Goal: Information Seeking & Learning: Learn about a topic

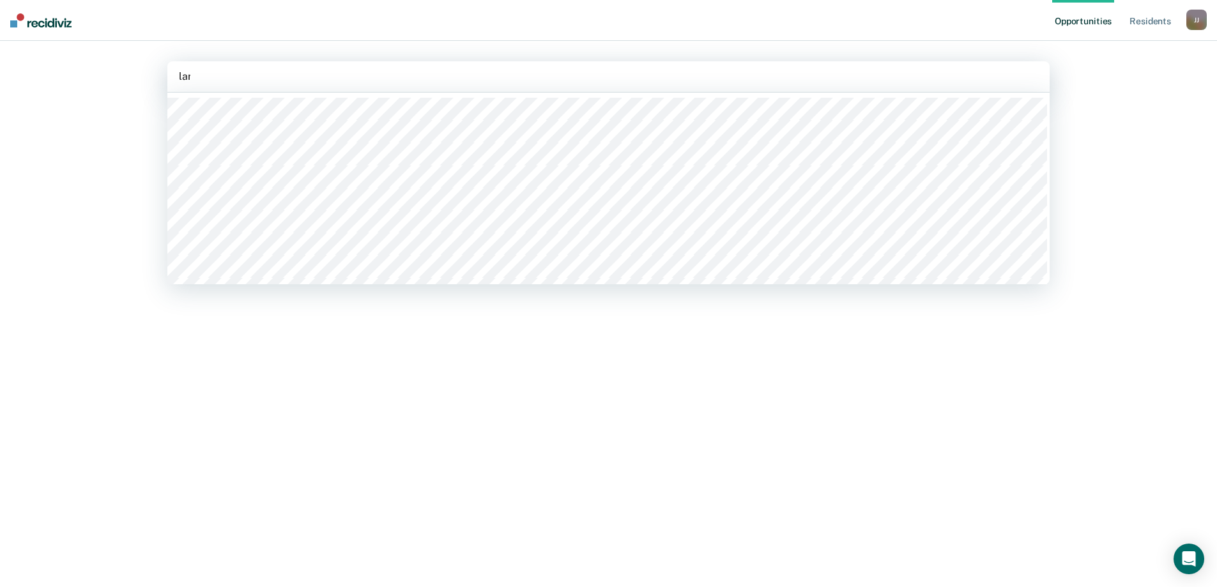
type input "lane"
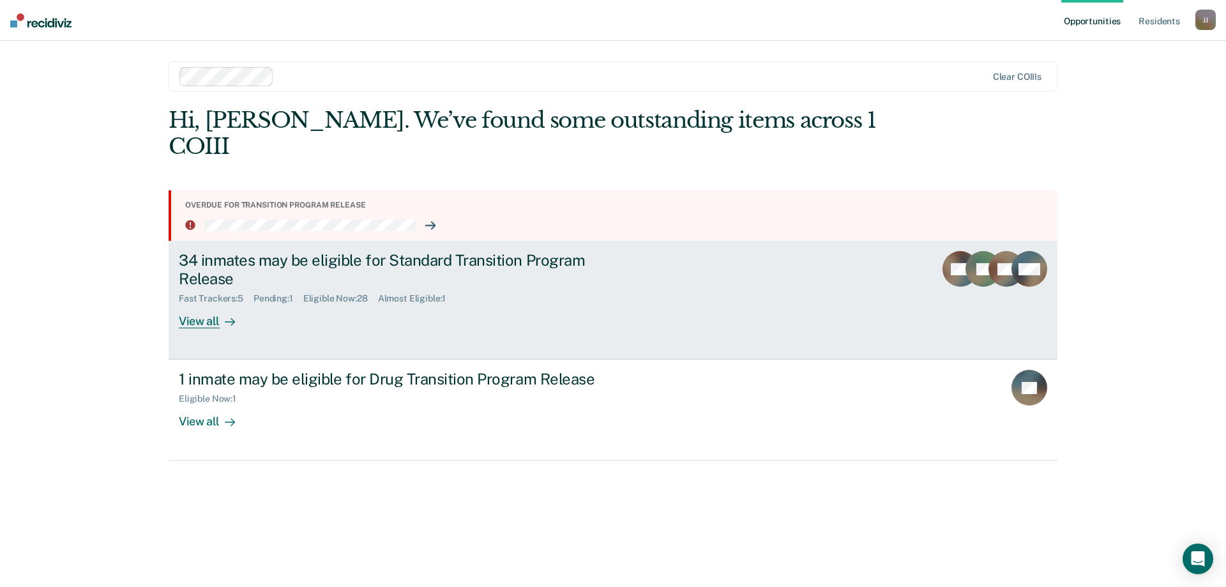
click at [213, 304] on div "View all" at bounding box center [215, 316] width 72 height 25
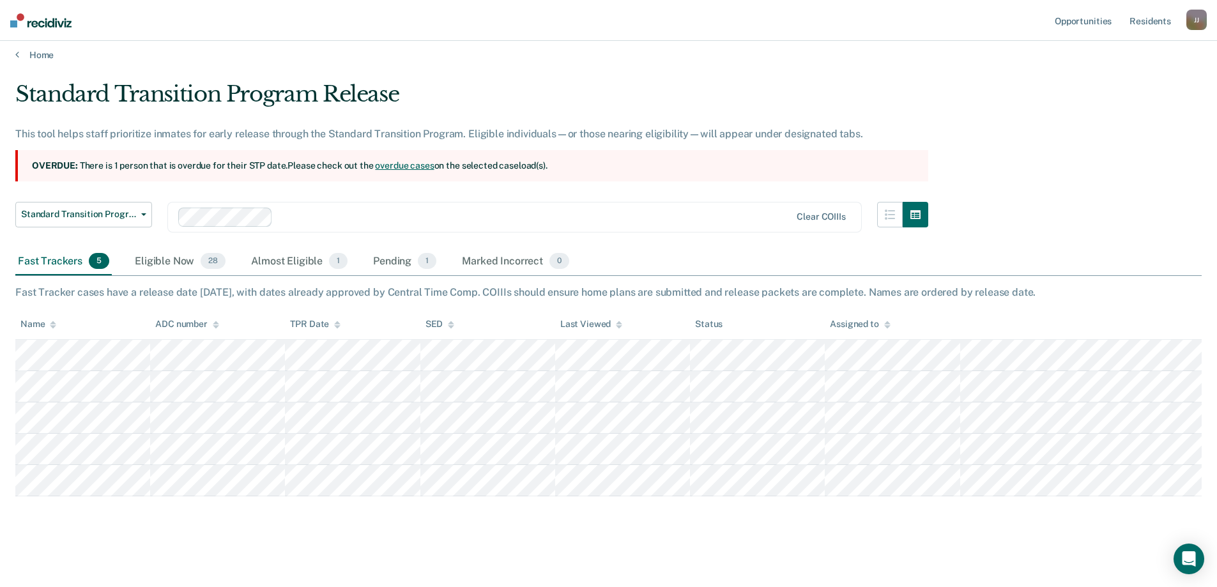
scroll to position [8, 0]
click at [154, 259] on div "Eligible Now 28" at bounding box center [180, 261] width 96 height 28
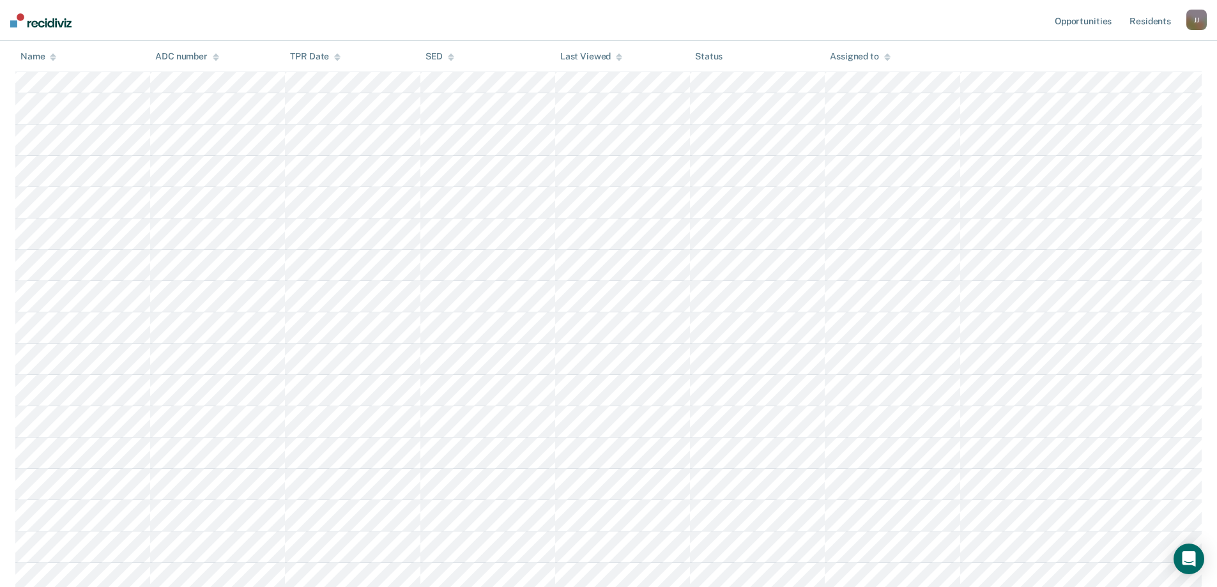
scroll to position [153, 0]
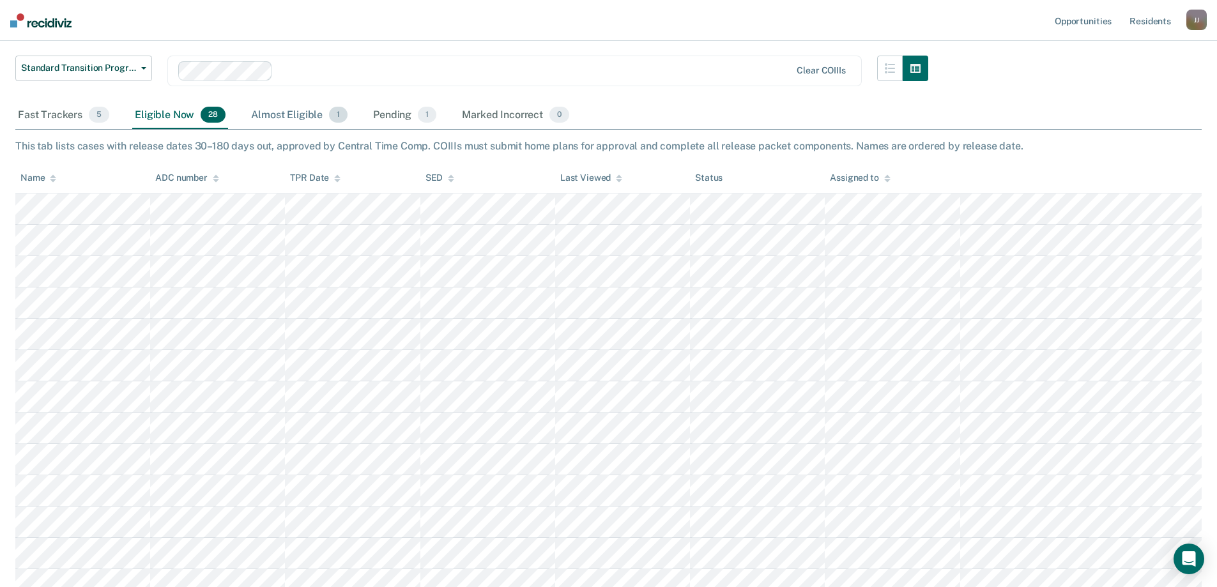
click at [305, 113] on div "Almost Eligible 1" at bounding box center [299, 116] width 102 height 28
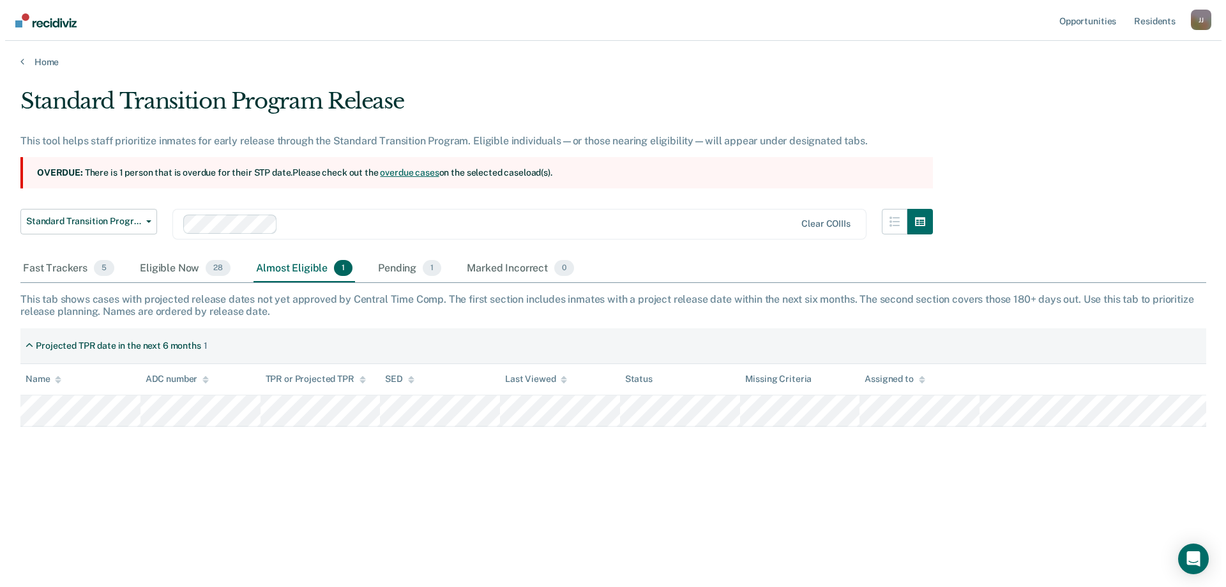
scroll to position [0, 0]
click at [388, 265] on div "Pending 1" at bounding box center [404, 269] width 68 height 28
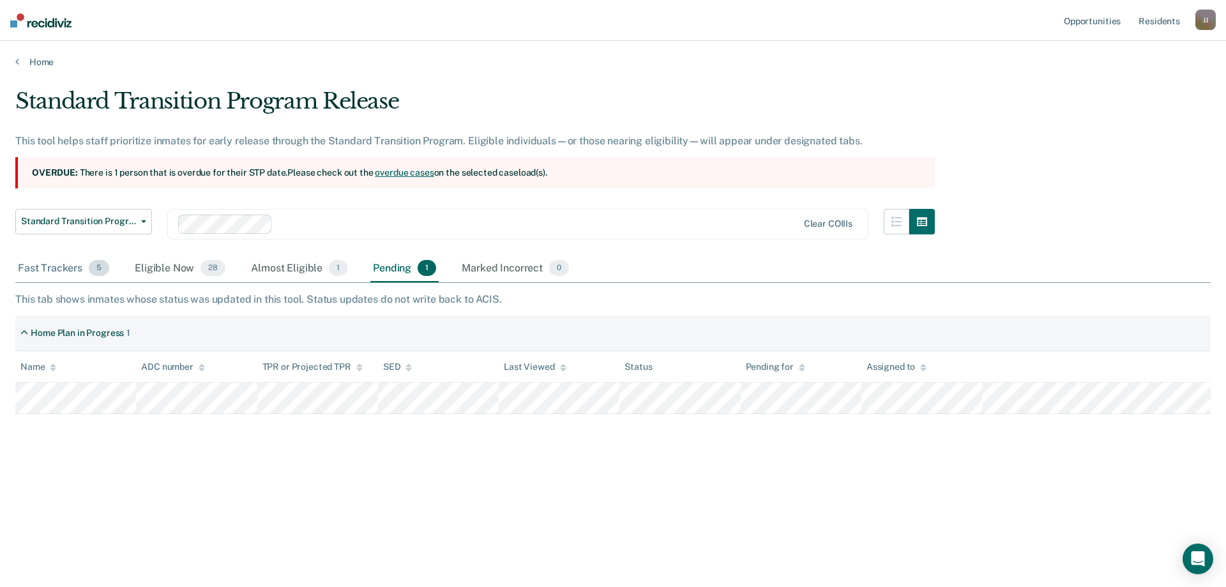
click at [63, 268] on div "Fast Trackers 5" at bounding box center [63, 269] width 96 height 28
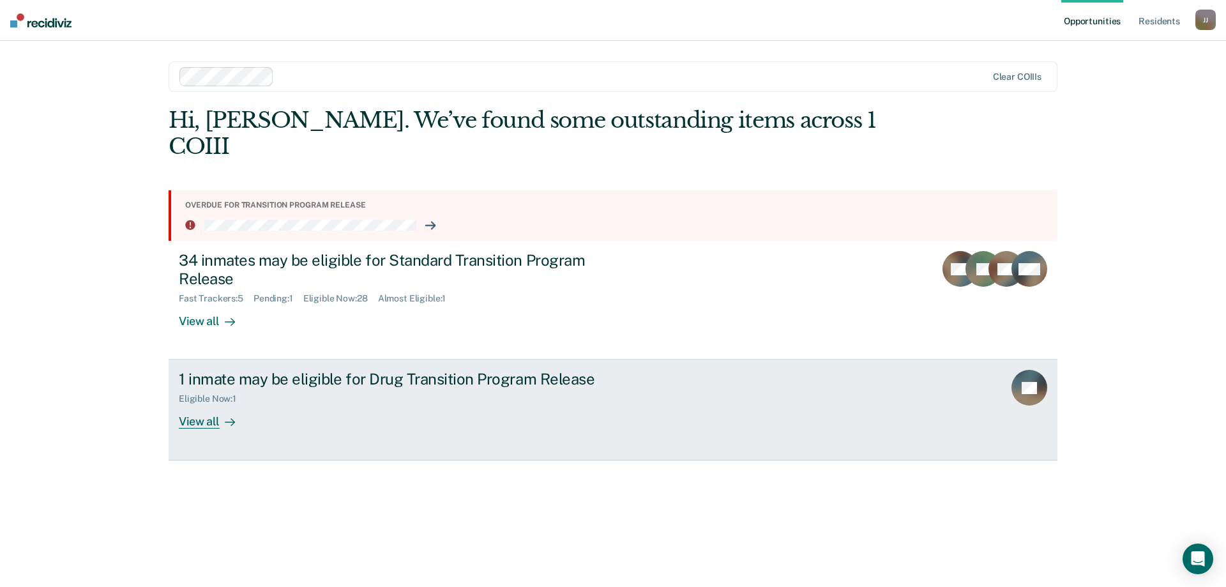
click at [218, 404] on div "View all" at bounding box center [215, 416] width 72 height 25
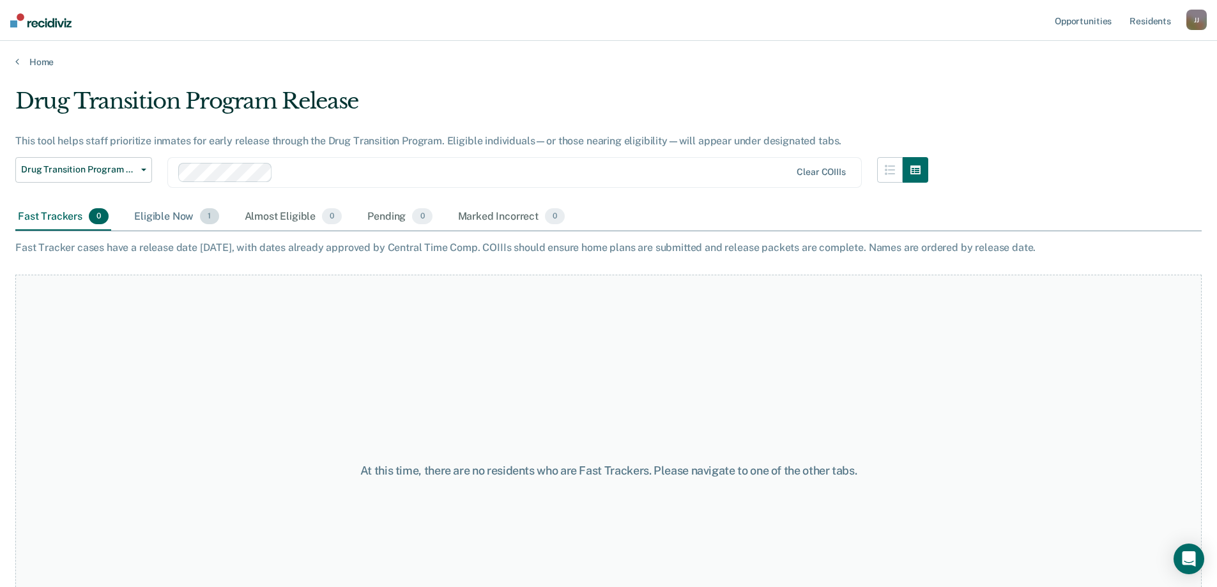
click at [171, 216] on div "Eligible Now 1" at bounding box center [176, 217] width 89 height 28
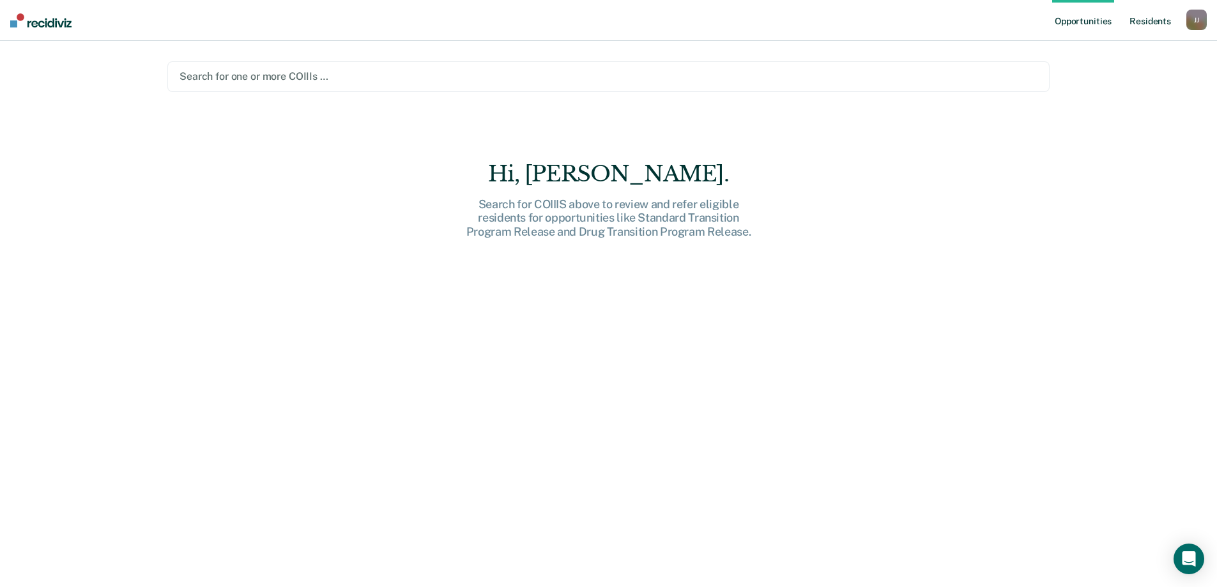
click at [1143, 15] on link "Resident s" at bounding box center [1150, 20] width 47 height 41
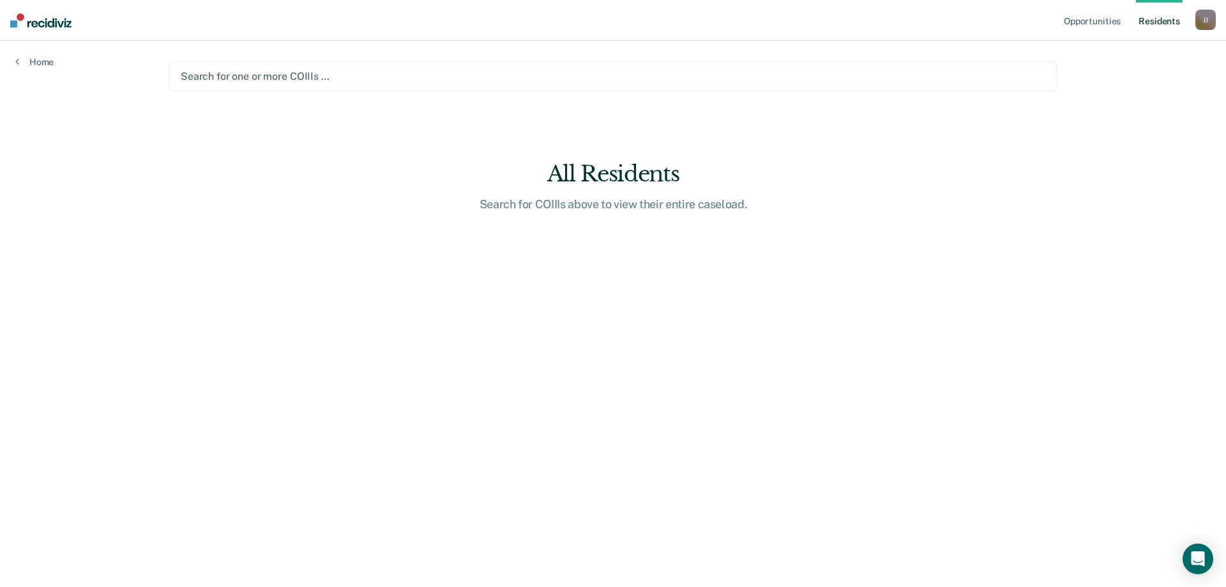
click at [1168, 20] on link "Resident s" at bounding box center [1159, 20] width 47 height 41
click at [551, 206] on div "Search for COIIIs above to view their entire caseload." at bounding box center [613, 204] width 409 height 14
click at [587, 165] on div "All Residents" at bounding box center [613, 174] width 409 height 26
click at [1099, 20] on link "Opportunities" at bounding box center [1092, 20] width 62 height 41
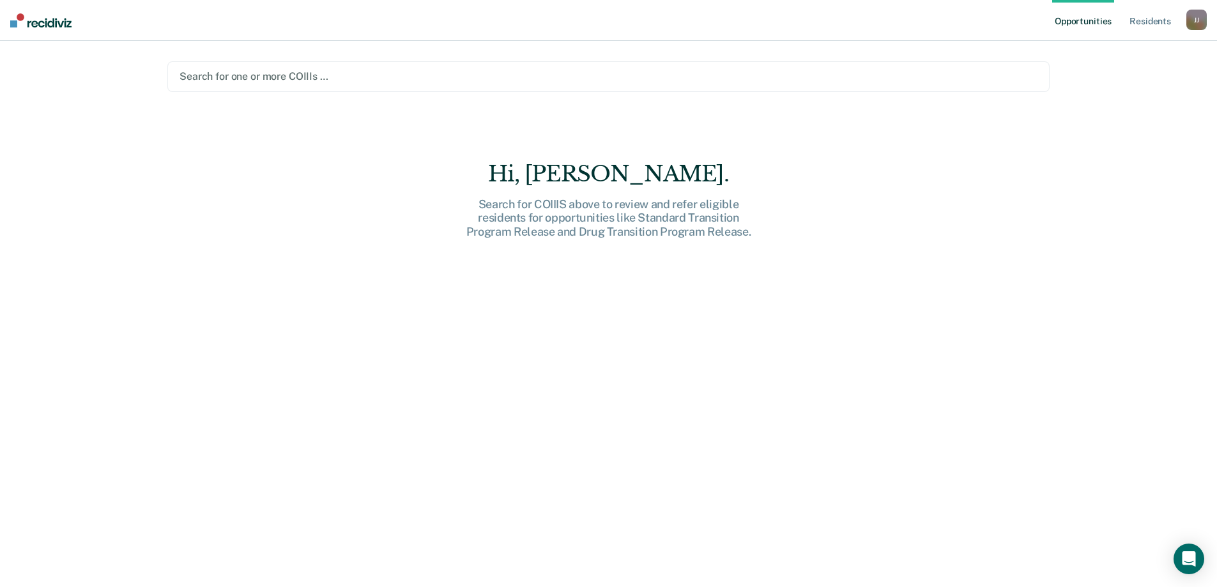
click at [908, 82] on div at bounding box center [608, 76] width 858 height 15
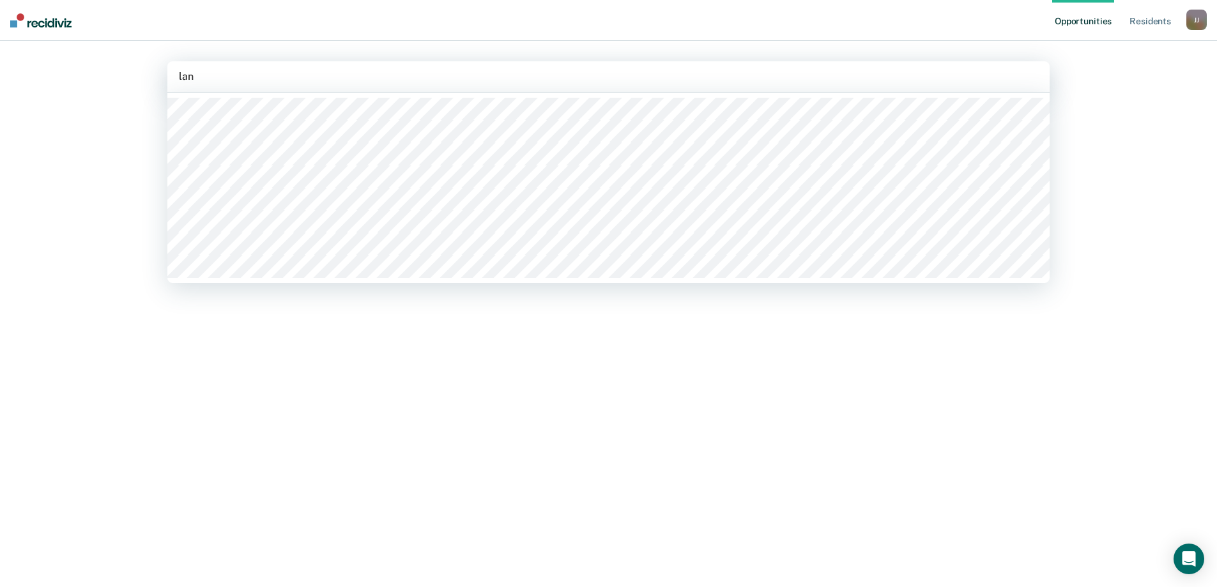
type input "lane"
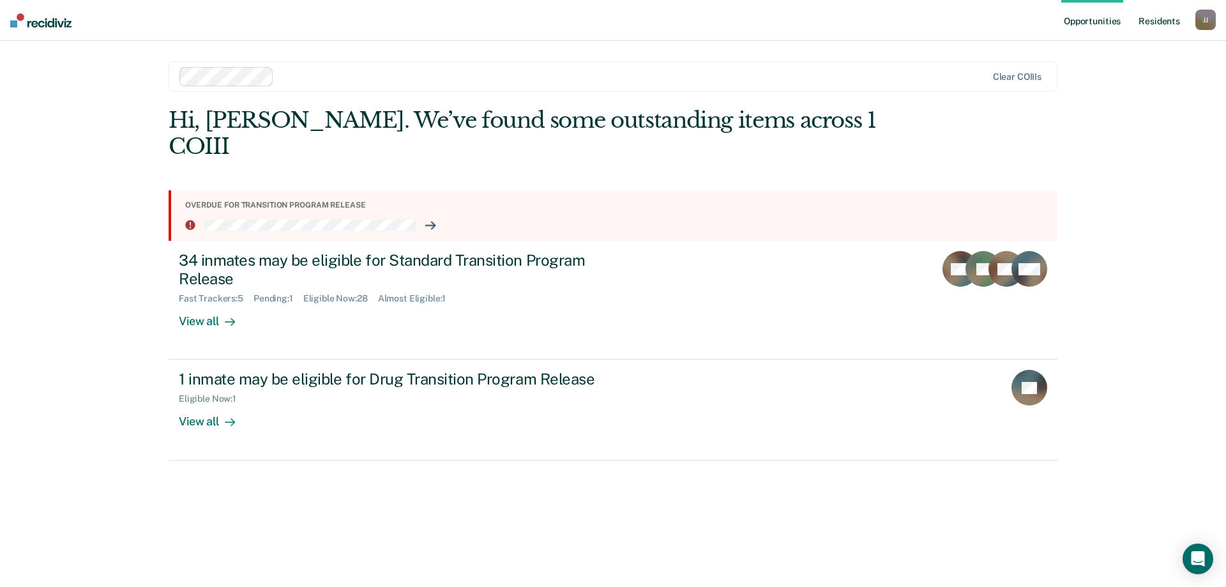
click at [1145, 17] on link "Resident s" at bounding box center [1159, 20] width 47 height 41
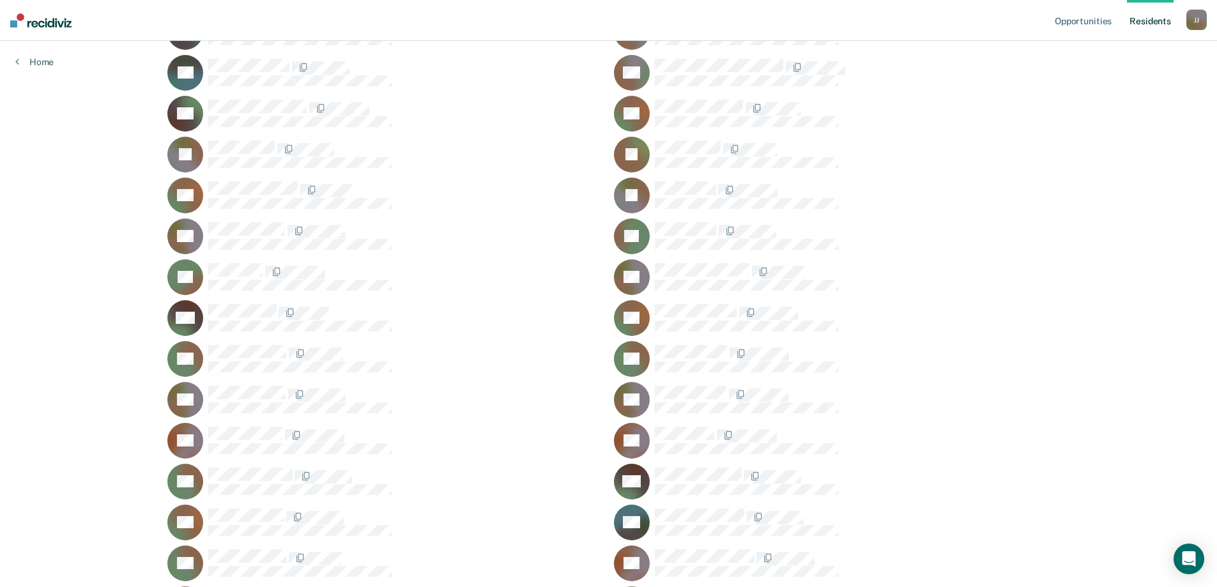
scroll to position [575, 0]
